Goal: Task Accomplishment & Management: Use online tool/utility

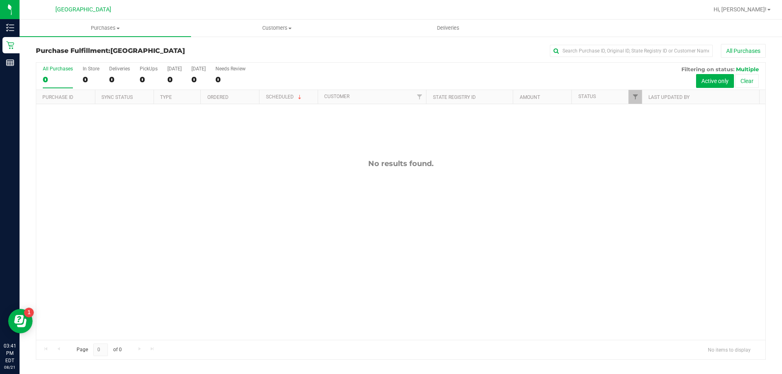
drag, startPoint x: 337, startPoint y: 170, endPoint x: 356, endPoint y: 168, distance: 18.8
click at [337, 170] on div "No results found." at bounding box center [400, 249] width 729 height 291
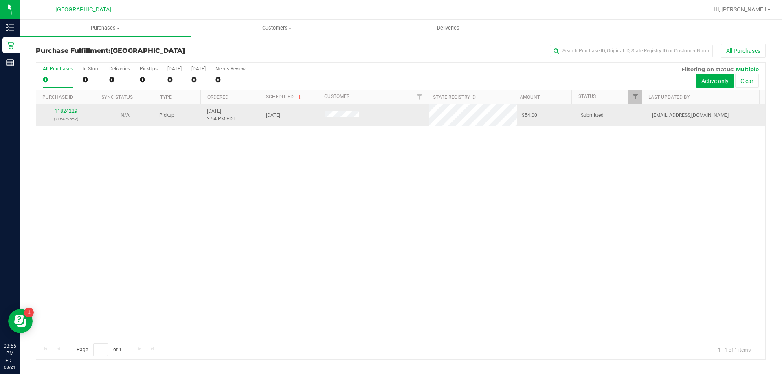
click at [56, 112] on link "11824229" at bounding box center [66, 111] width 23 height 6
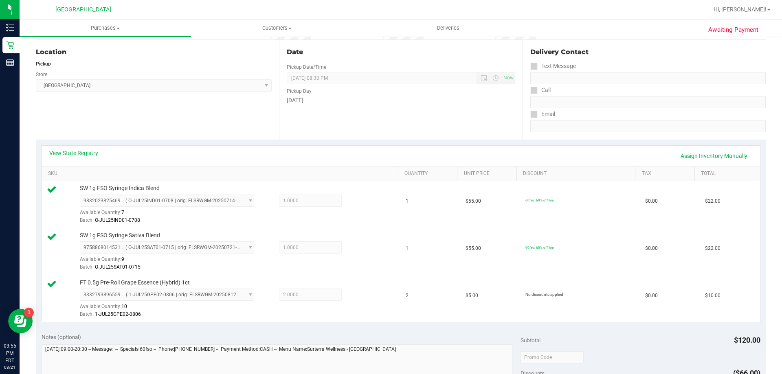
scroll to position [204, 0]
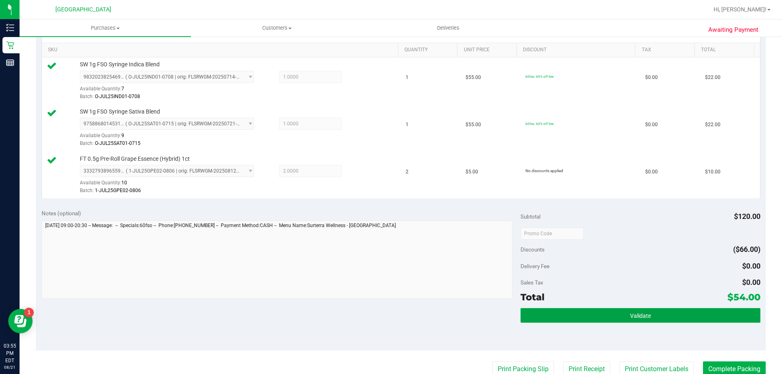
click at [579, 309] on button "Validate" at bounding box center [639, 315] width 239 height 15
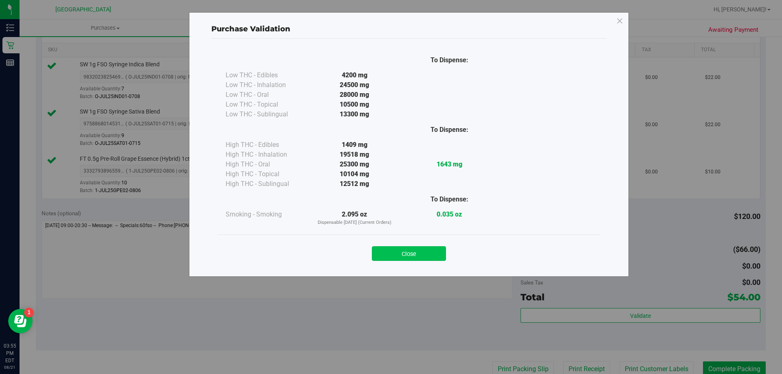
click at [411, 259] on button "Close" at bounding box center [409, 253] width 74 height 15
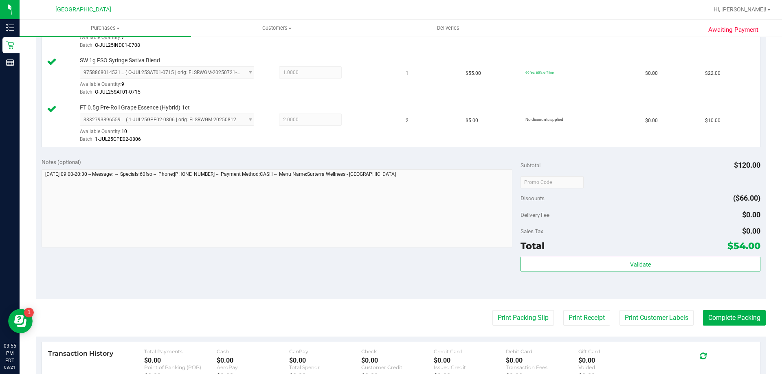
scroll to position [257, 0]
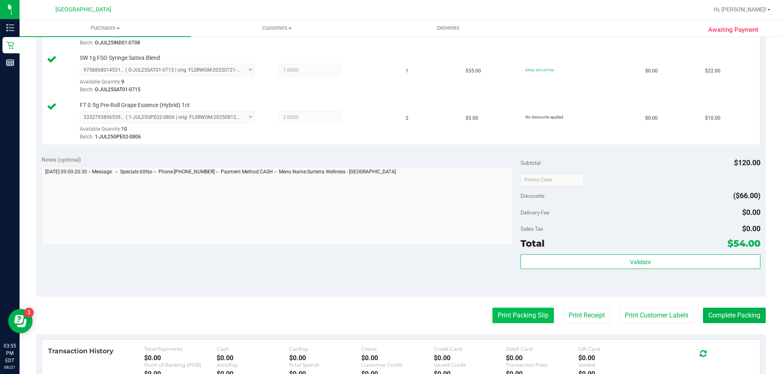
click at [517, 318] on button "Print Packing Slip" at bounding box center [522, 315] width 61 height 15
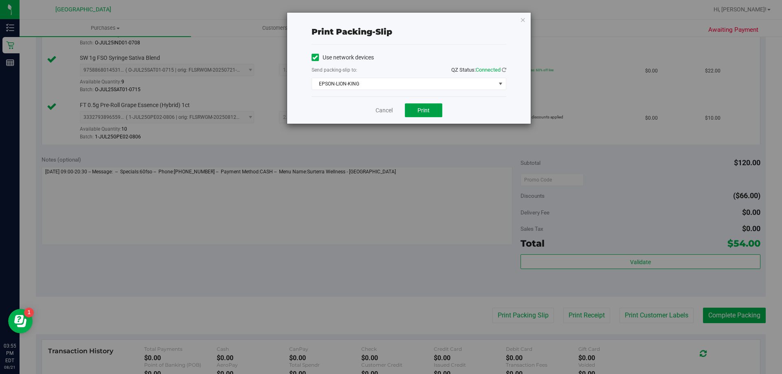
click at [414, 105] on button "Print" at bounding box center [423, 110] width 37 height 14
click at [377, 110] on link "Cancel" at bounding box center [383, 110] width 17 height 9
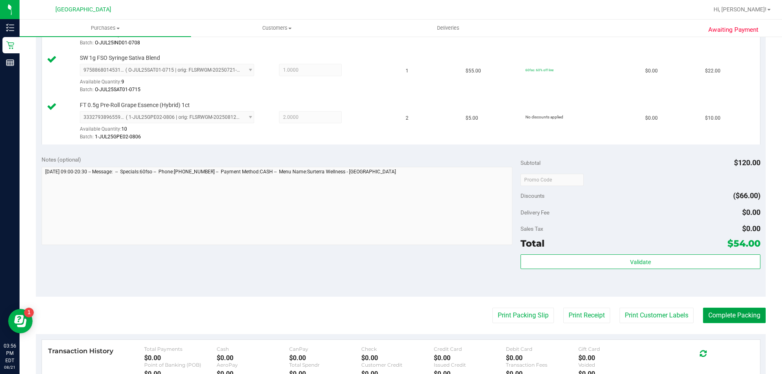
click at [724, 315] on button "Complete Packing" at bounding box center [734, 315] width 63 height 15
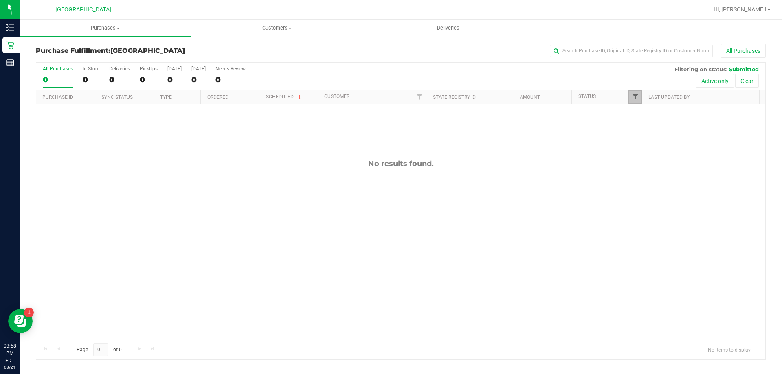
click at [633, 96] on span "Filter" at bounding box center [635, 97] width 7 height 7
click at [652, 210] on span "Undeliverable" at bounding box center [659, 208] width 29 height 5
click at [642, 210] on input "Undeliverable" at bounding box center [638, 208] width 5 height 5
checkbox input "true"
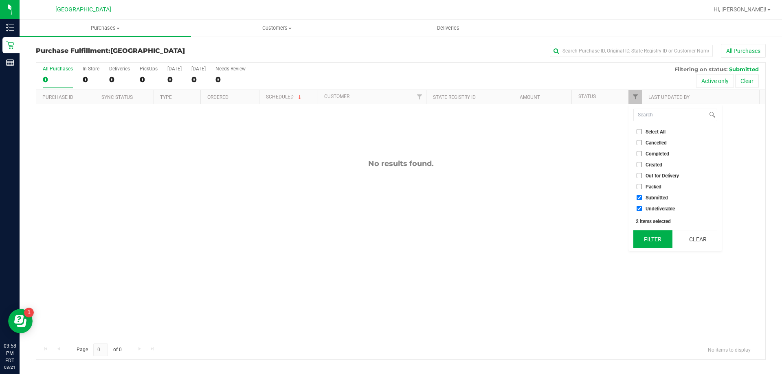
click at [645, 238] on button "Filter" at bounding box center [652, 239] width 39 height 18
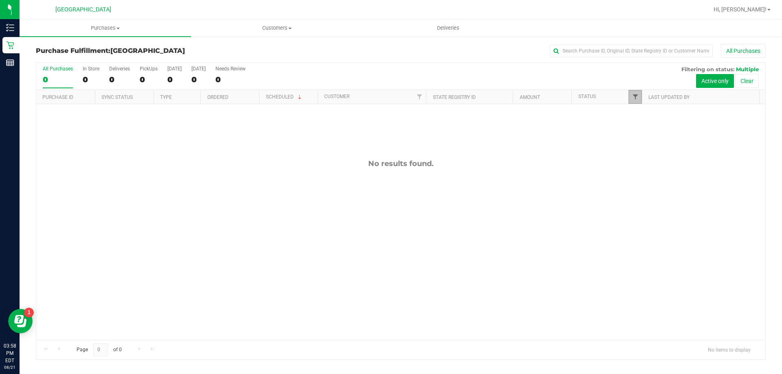
click at [638, 98] on span "Filter" at bounding box center [635, 97] width 7 height 7
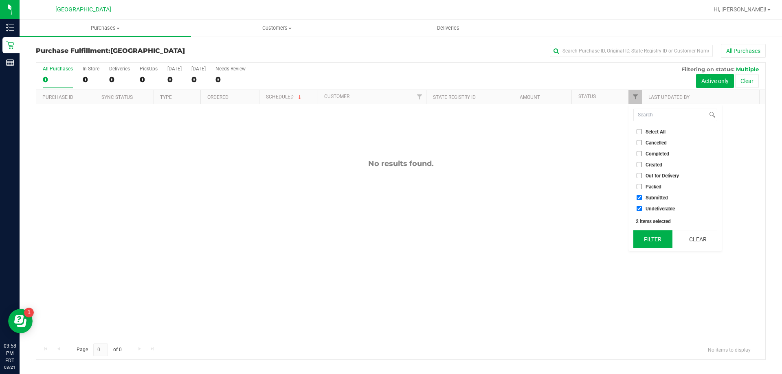
click at [655, 242] on button "Filter" at bounding box center [652, 239] width 39 height 18
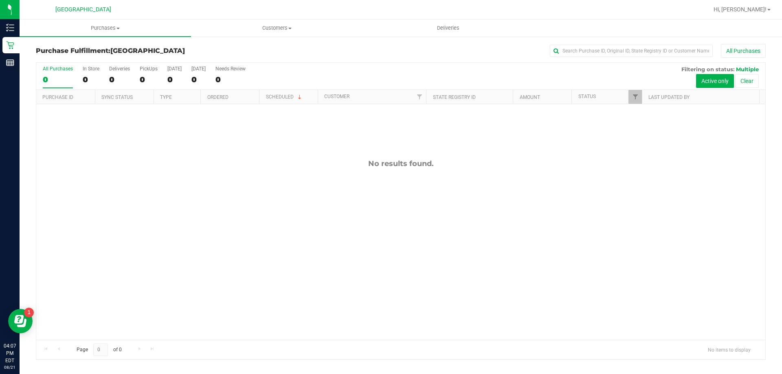
click at [219, 223] on div "No results found." at bounding box center [400, 249] width 729 height 291
click at [292, 248] on div "No results found." at bounding box center [400, 249] width 729 height 291
click at [631, 92] on link "Filter" at bounding box center [634, 97] width 13 height 14
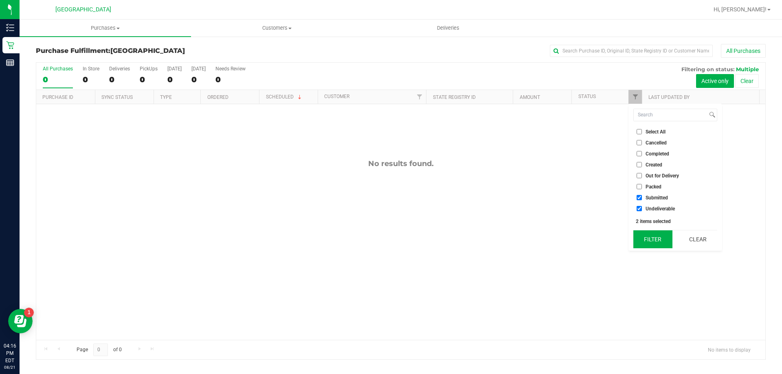
click at [658, 241] on button "Filter" at bounding box center [652, 239] width 39 height 18
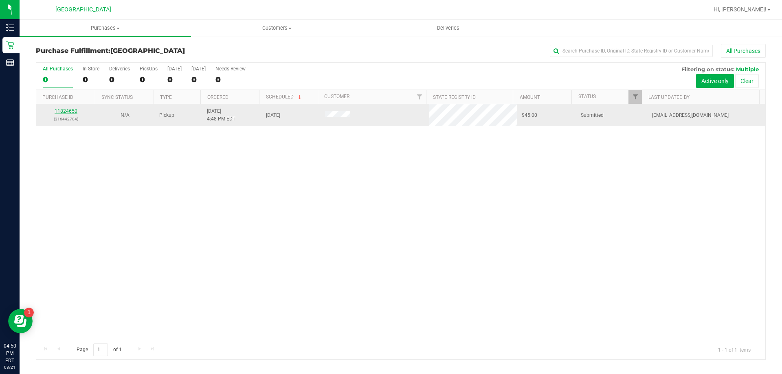
click at [61, 111] on link "11824650" at bounding box center [66, 111] width 23 height 6
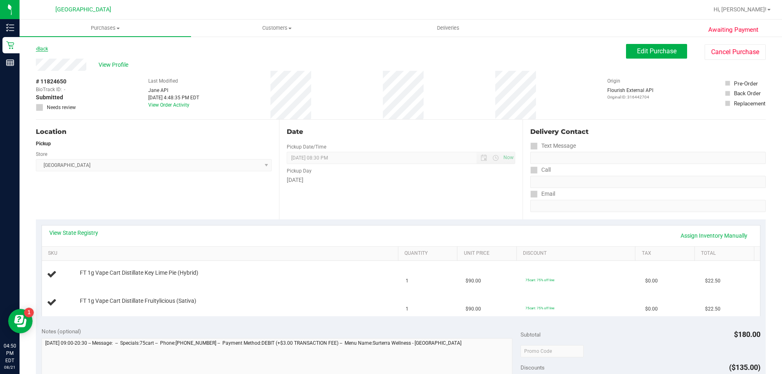
click at [46, 49] on link "Back" at bounding box center [42, 49] width 12 height 6
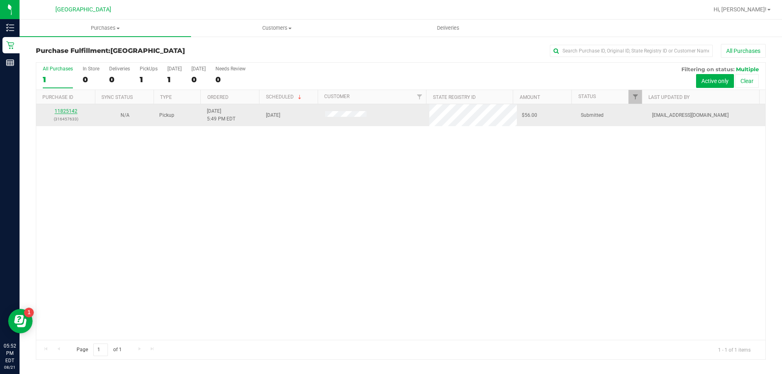
click at [69, 113] on link "11825142" at bounding box center [66, 111] width 23 height 6
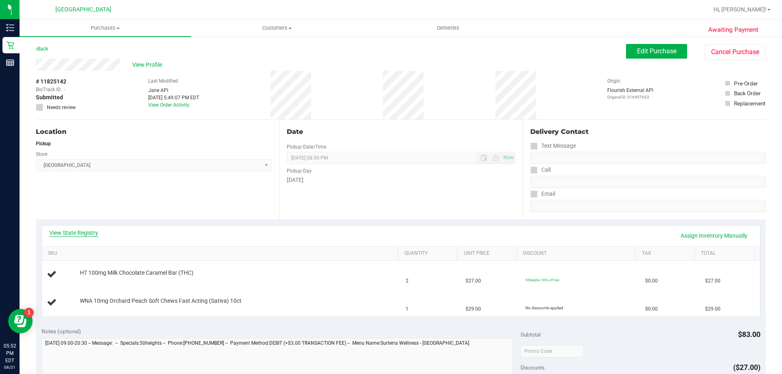
click at [79, 231] on link "View State Registry" at bounding box center [73, 233] width 49 height 8
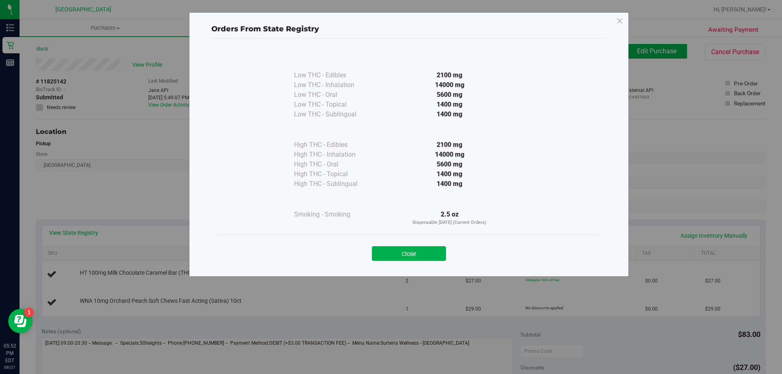
drag, startPoint x: 419, startPoint y: 252, endPoint x: 407, endPoint y: 253, distance: 11.5
click at [418, 252] on button "Close" at bounding box center [409, 253] width 74 height 15
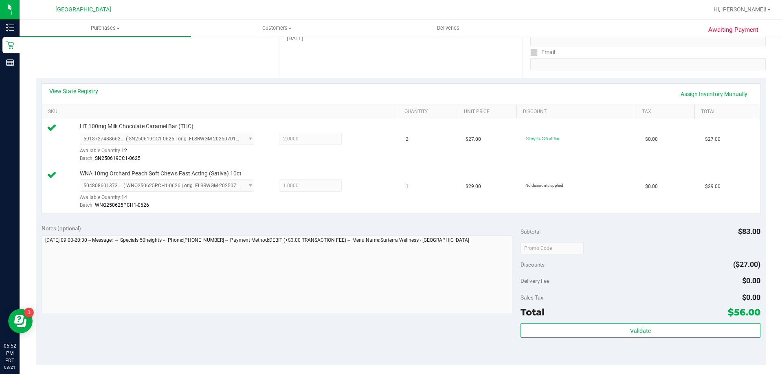
scroll to position [141, 0]
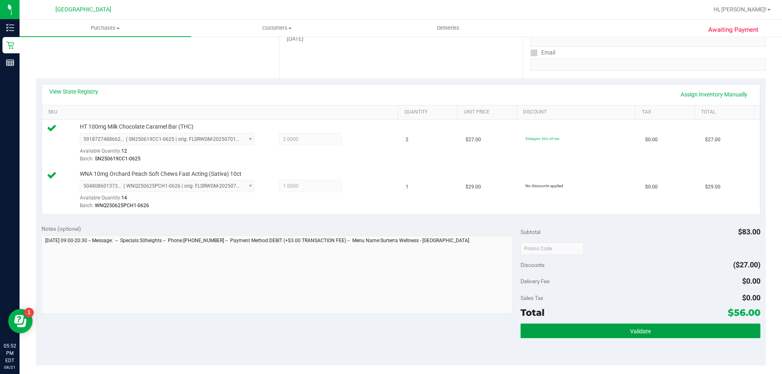
click at [639, 334] on span "Validate" at bounding box center [640, 331] width 21 height 7
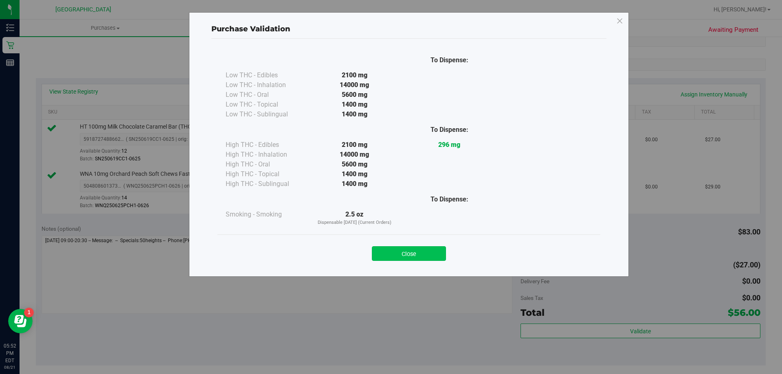
click at [406, 250] on button "Close" at bounding box center [409, 253] width 74 height 15
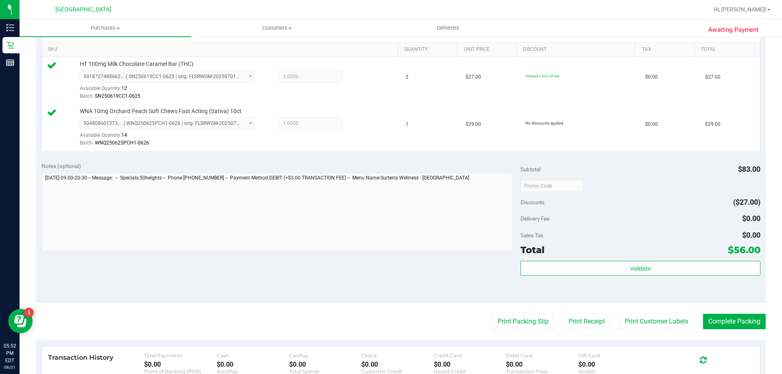
scroll to position [239, 0]
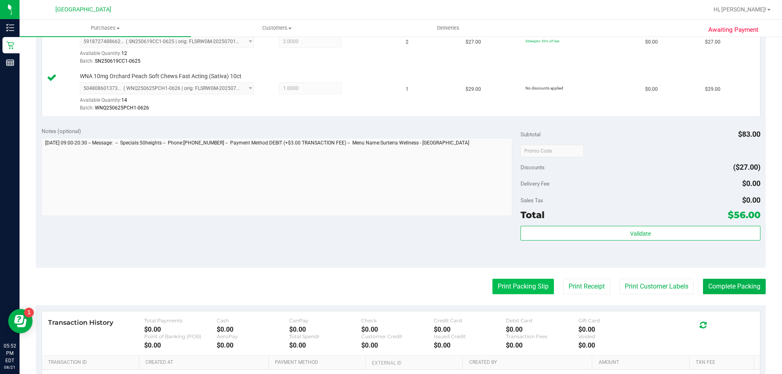
click at [505, 292] on button "Print Packing Slip" at bounding box center [522, 286] width 61 height 15
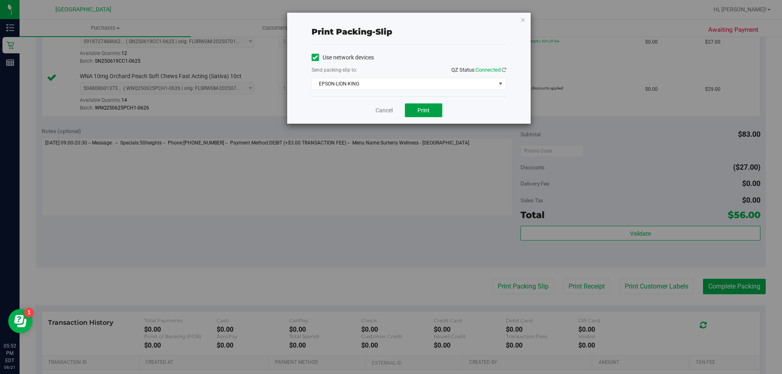
click at [424, 107] on span "Print" at bounding box center [423, 110] width 12 height 7
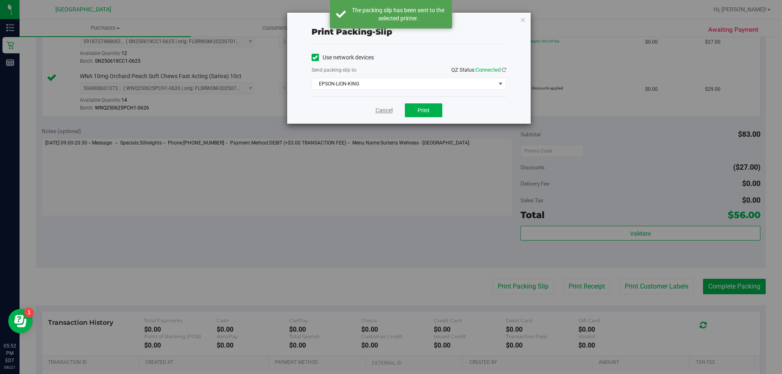
click at [376, 107] on link "Cancel" at bounding box center [383, 110] width 17 height 9
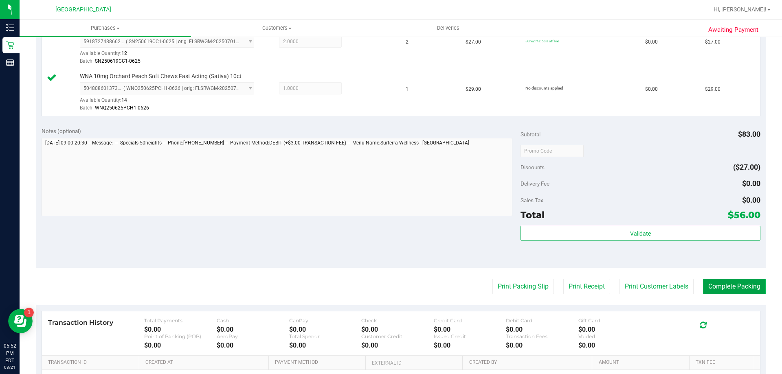
click at [745, 294] on button "Complete Packing" at bounding box center [734, 286] width 63 height 15
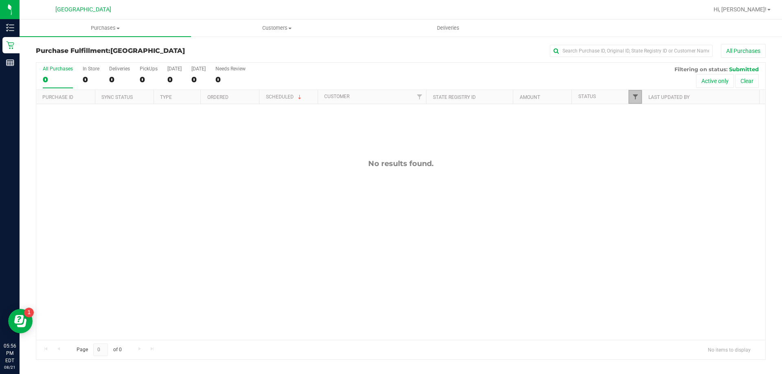
click at [636, 95] on span "Filter" at bounding box center [635, 97] width 7 height 7
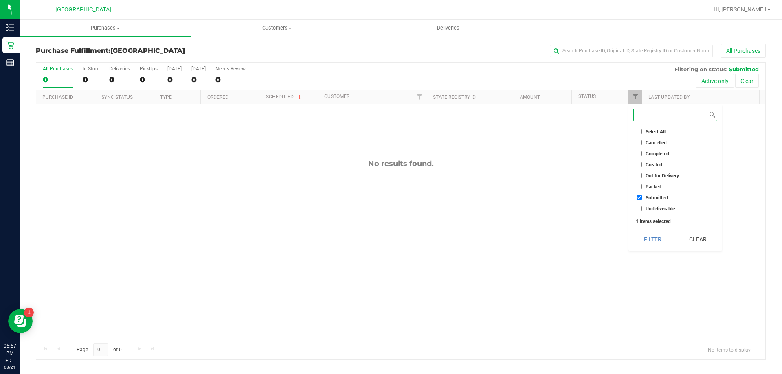
checkbox input "true"
click at [653, 211] on span "Undeliverable" at bounding box center [659, 208] width 29 height 5
click at [642, 211] on input "Undeliverable" at bounding box center [638, 208] width 5 height 5
checkbox input "true"
click at [649, 244] on button "Filter" at bounding box center [652, 239] width 39 height 18
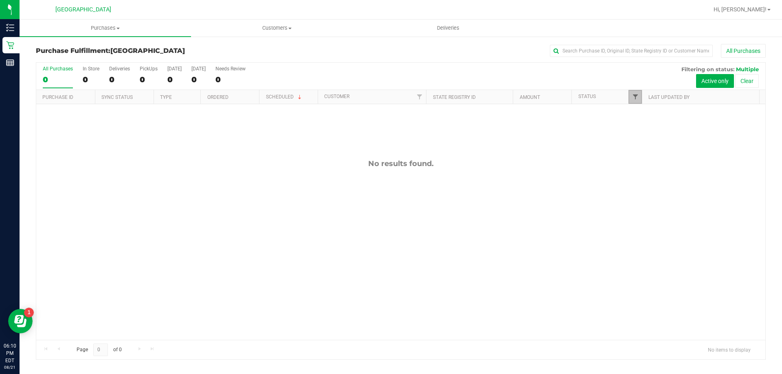
click at [632, 97] on span "Filter" at bounding box center [635, 97] width 7 height 7
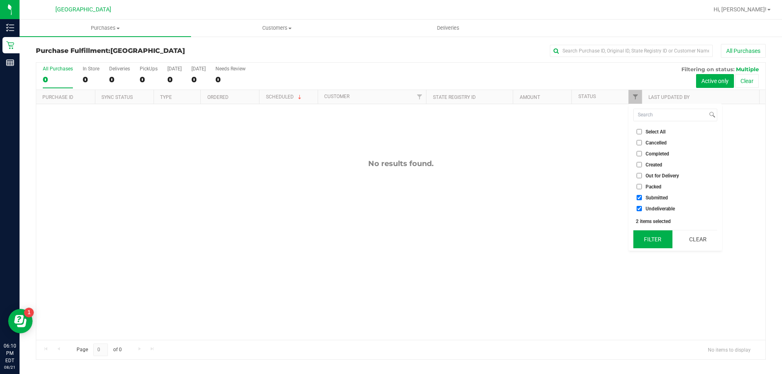
click at [656, 232] on button "Filter" at bounding box center [652, 239] width 39 height 18
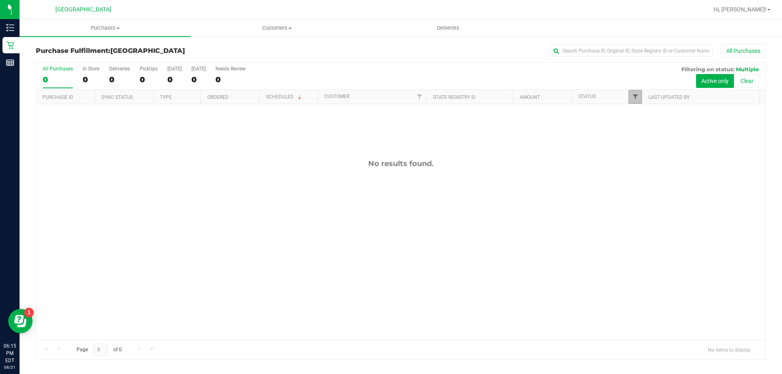
click at [634, 96] on span "Filter" at bounding box center [635, 97] width 7 height 7
drag, startPoint x: 647, startPoint y: 233, endPoint x: 632, endPoint y: 226, distance: 16.6
click at [647, 233] on button "Filter" at bounding box center [652, 239] width 39 height 18
click at [636, 99] on span "Filter" at bounding box center [635, 97] width 7 height 7
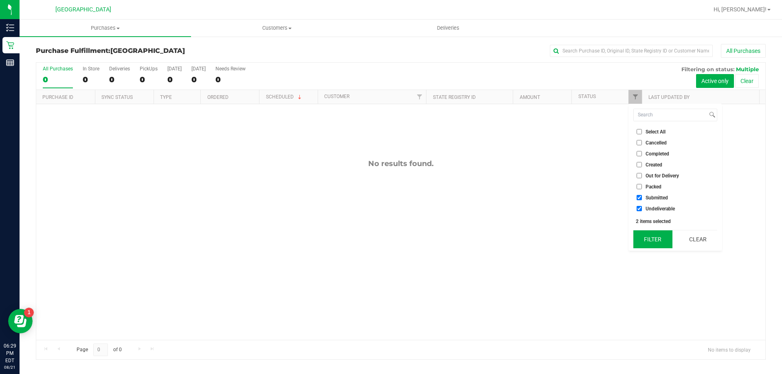
click at [654, 241] on button "Filter" at bounding box center [652, 239] width 39 height 18
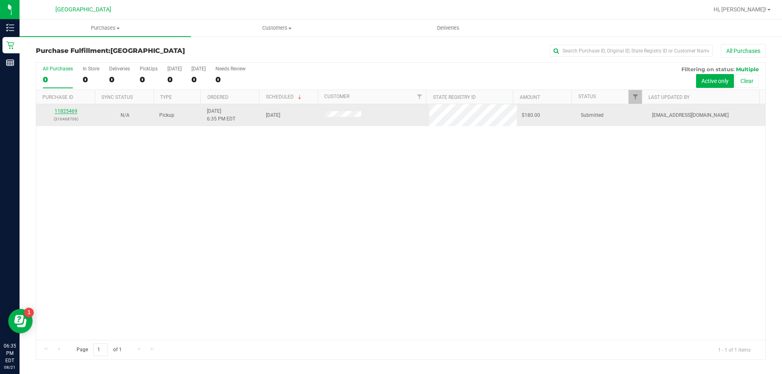
click at [76, 112] on link "11825469" at bounding box center [66, 111] width 23 height 6
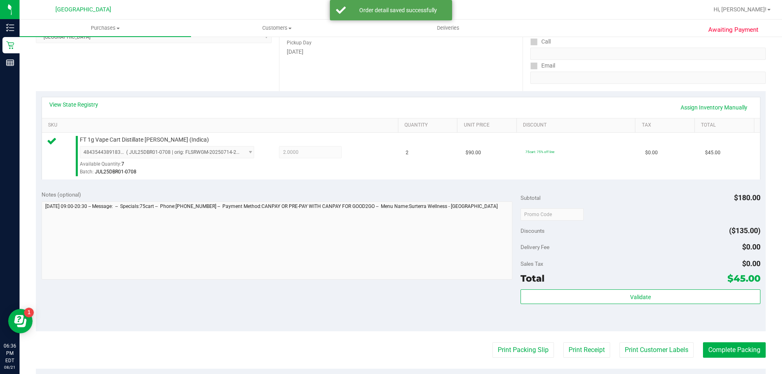
scroll to position [136, 0]
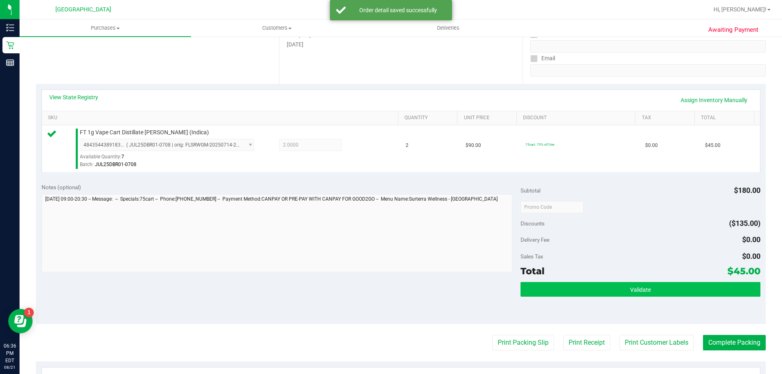
click at [632, 287] on span "Validate" at bounding box center [640, 290] width 21 height 7
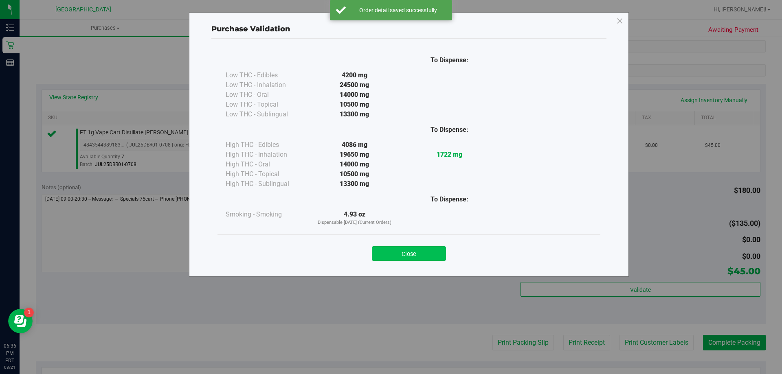
click at [412, 259] on button "Close" at bounding box center [409, 253] width 74 height 15
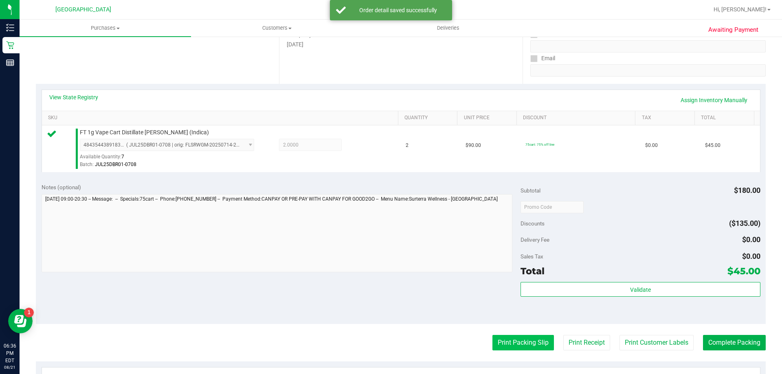
click at [507, 348] on button "Print Packing Slip" at bounding box center [522, 342] width 61 height 15
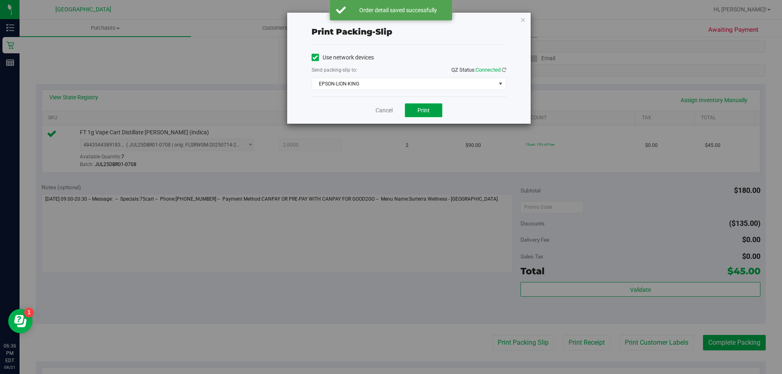
click at [427, 115] on button "Print" at bounding box center [423, 110] width 37 height 14
click at [385, 108] on link "Cancel" at bounding box center [383, 110] width 17 height 9
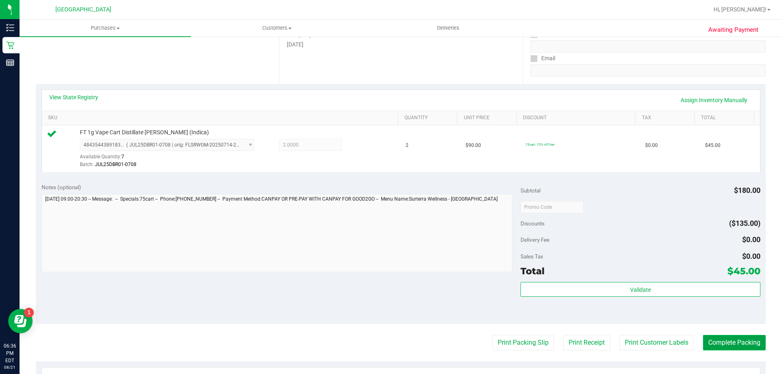
click at [741, 338] on button "Complete Packing" at bounding box center [734, 342] width 63 height 15
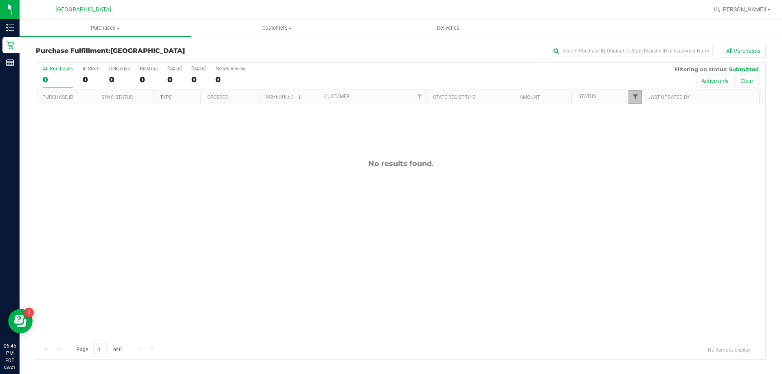
click at [633, 96] on span "Filter" at bounding box center [635, 97] width 7 height 7
click at [657, 209] on span "Undeliverable" at bounding box center [659, 208] width 29 height 5
click at [642, 209] on input "Undeliverable" at bounding box center [638, 208] width 5 height 5
checkbox input "true"
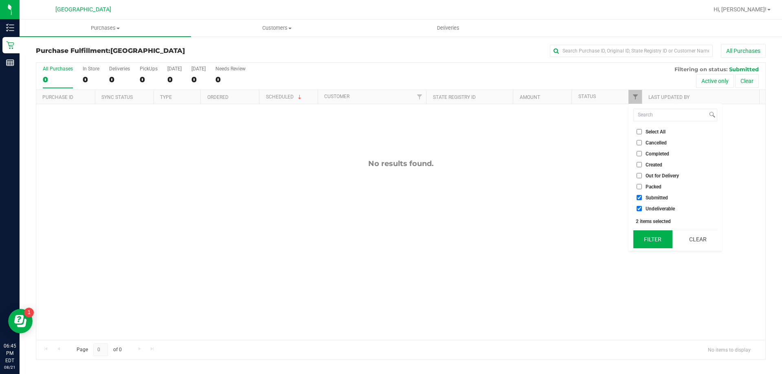
click at [648, 240] on button "Filter" at bounding box center [652, 239] width 39 height 18
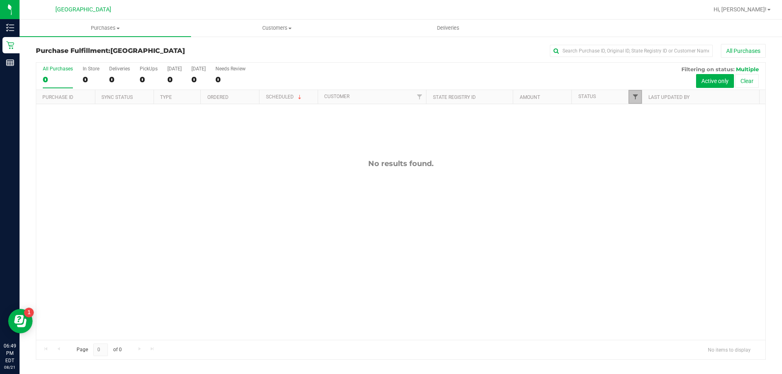
click at [635, 99] on span "Filter" at bounding box center [635, 97] width 7 height 7
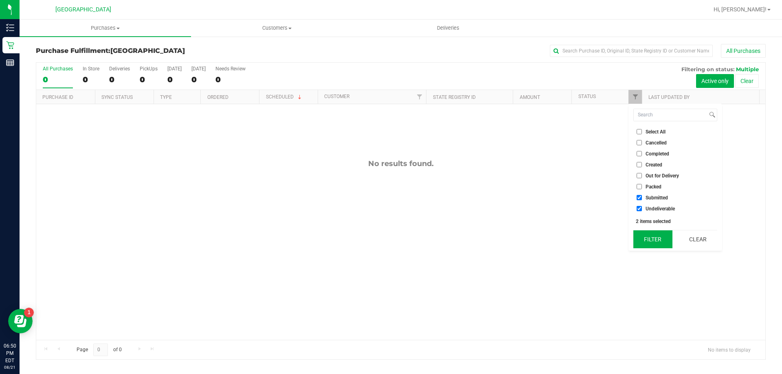
click at [647, 244] on button "Filter" at bounding box center [652, 239] width 39 height 18
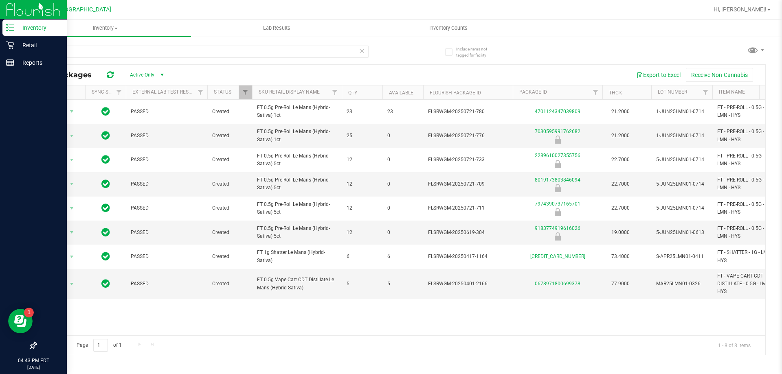
type input "l"
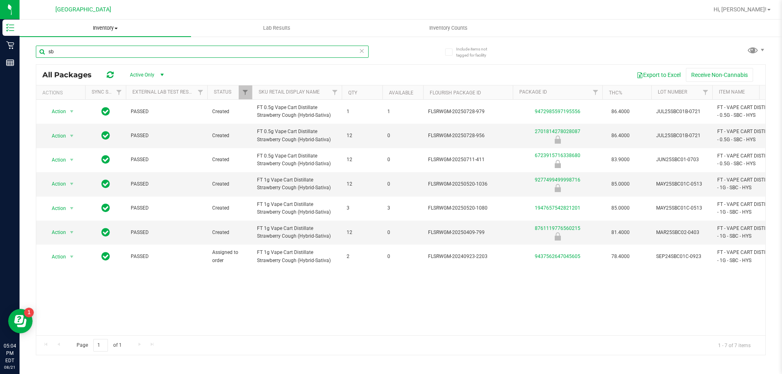
type input "s"
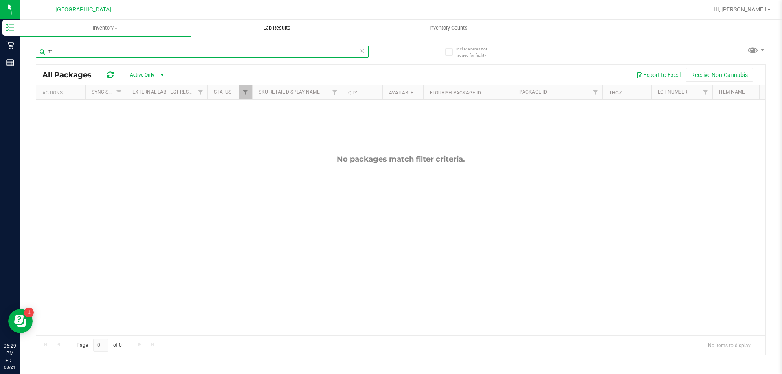
type input "f"
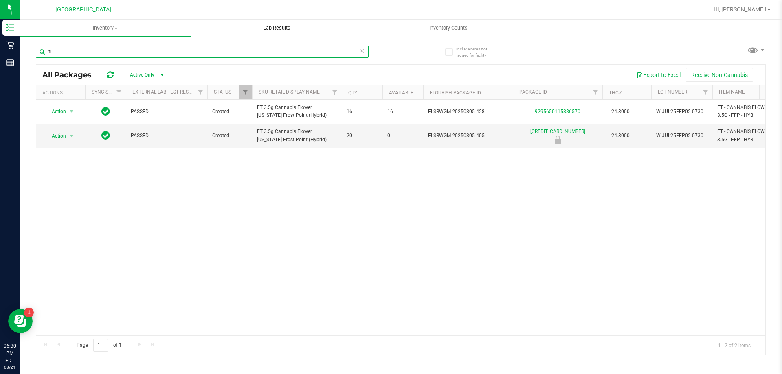
type input "f"
